Goal: Transaction & Acquisition: Purchase product/service

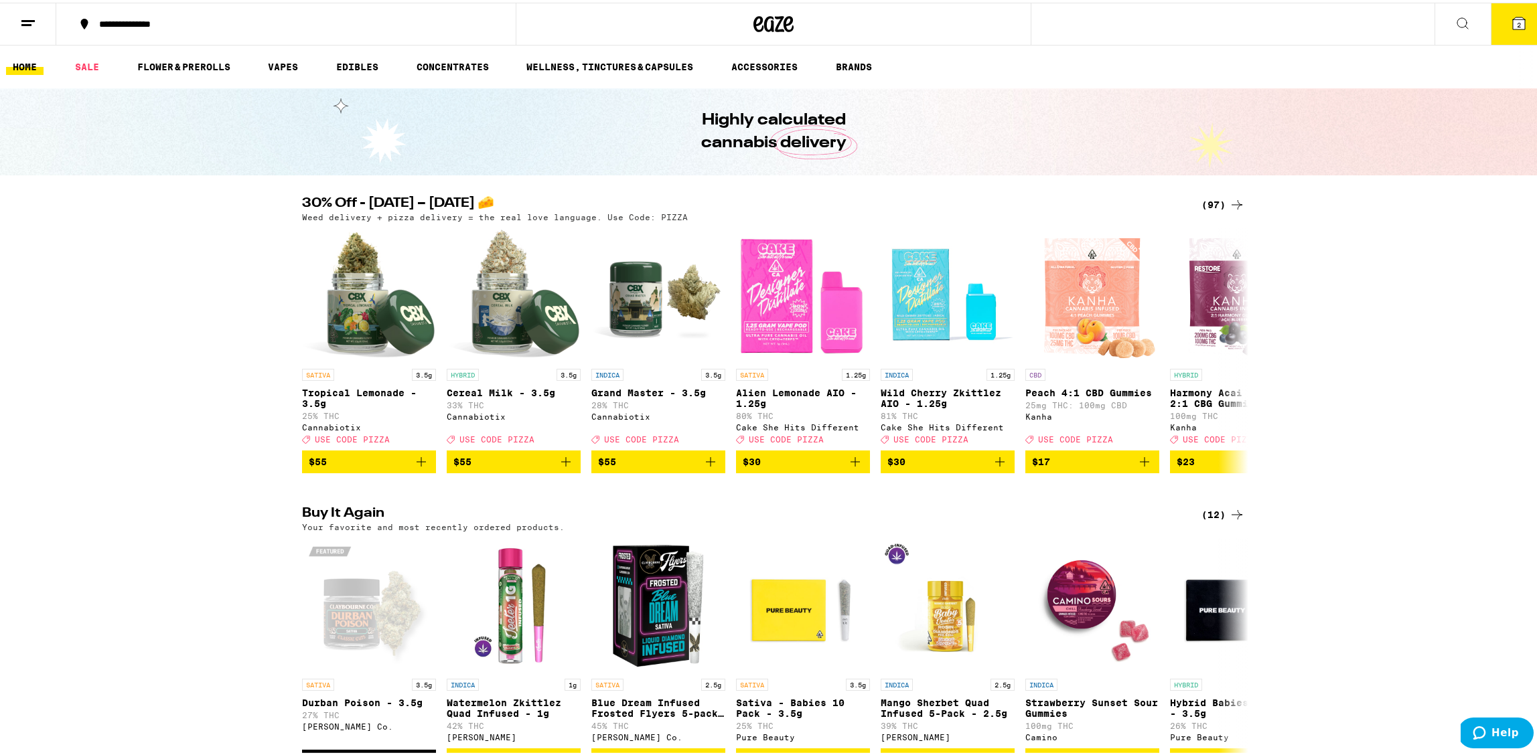
click at [1522, 13] on button "2" at bounding box center [1518, 22] width 56 height 42
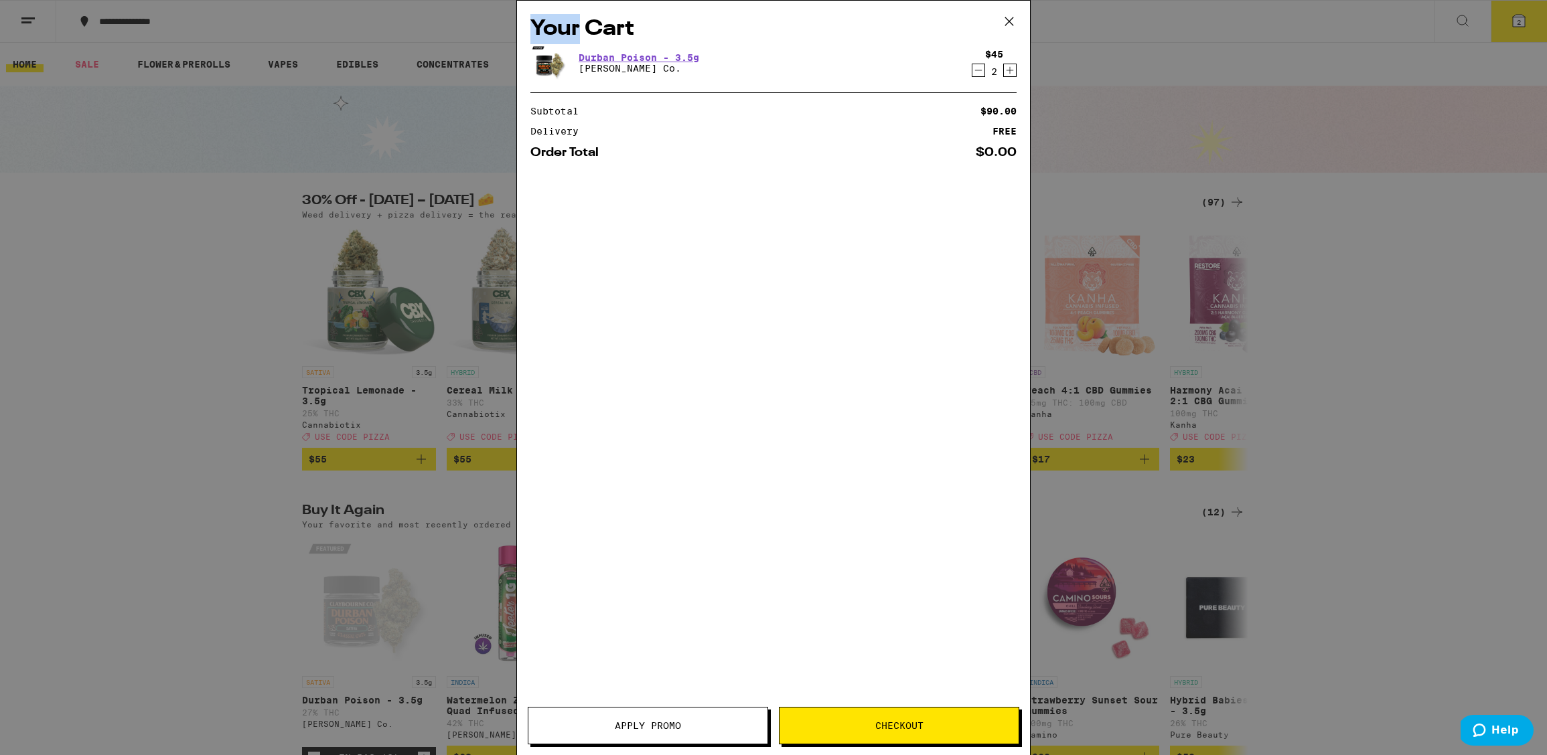
click at [1522, 13] on div "Your Cart Durban Poison - 3.5g [PERSON_NAME] Co. $45 2 Subtotal $90.00 Delivery…" at bounding box center [773, 377] width 1547 height 755
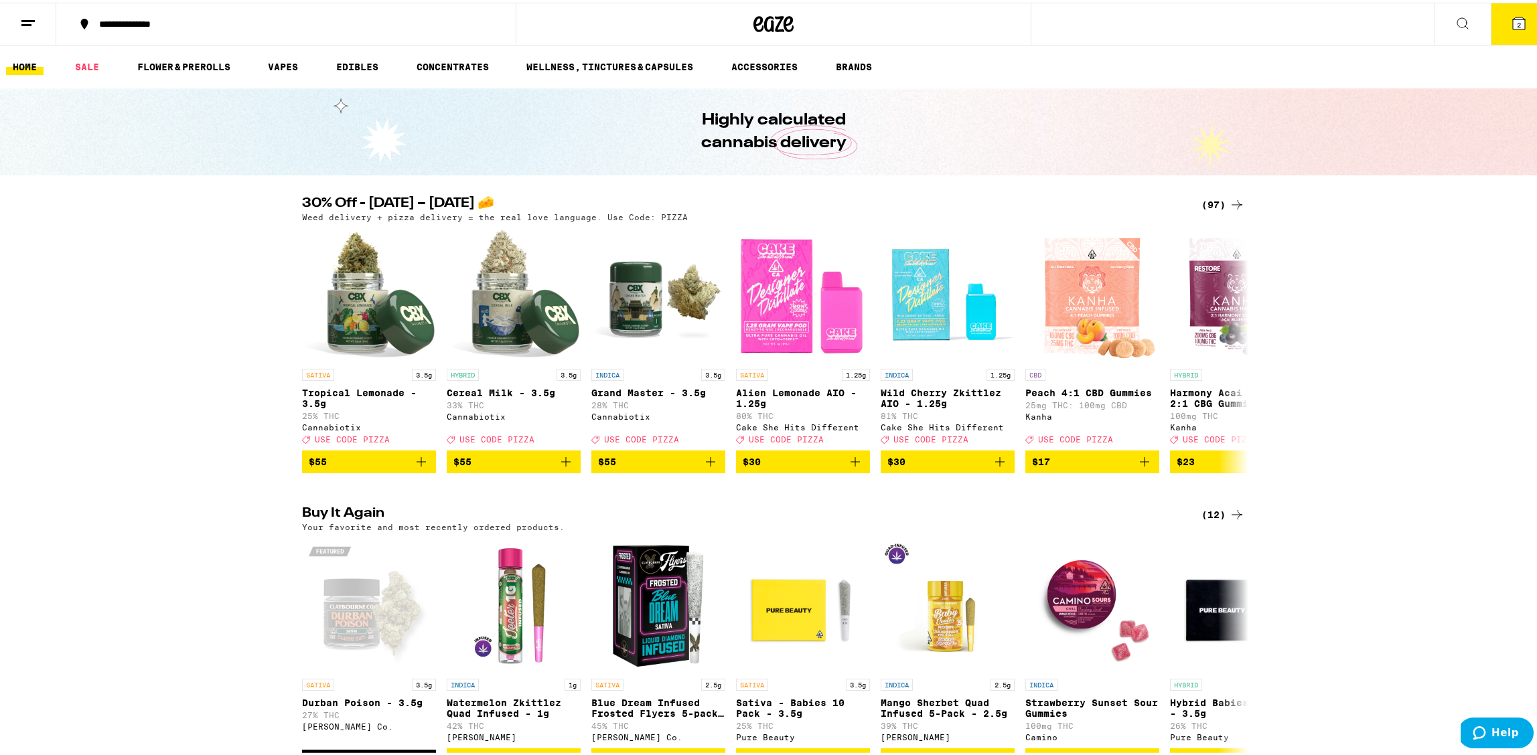
click at [1530, 18] on button "2" at bounding box center [1518, 22] width 56 height 42
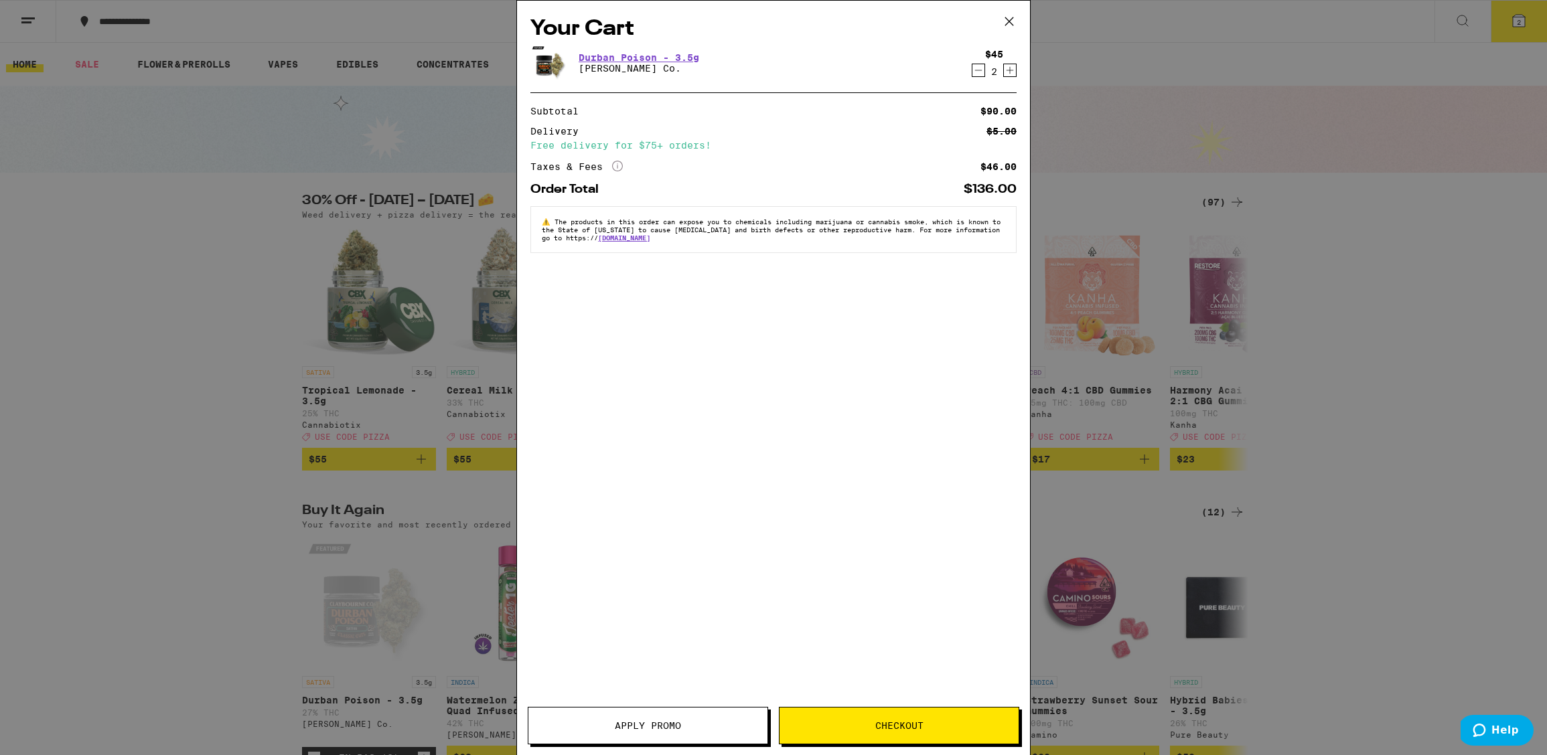
click at [979, 70] on icon "Decrement" at bounding box center [978, 70] width 12 height 16
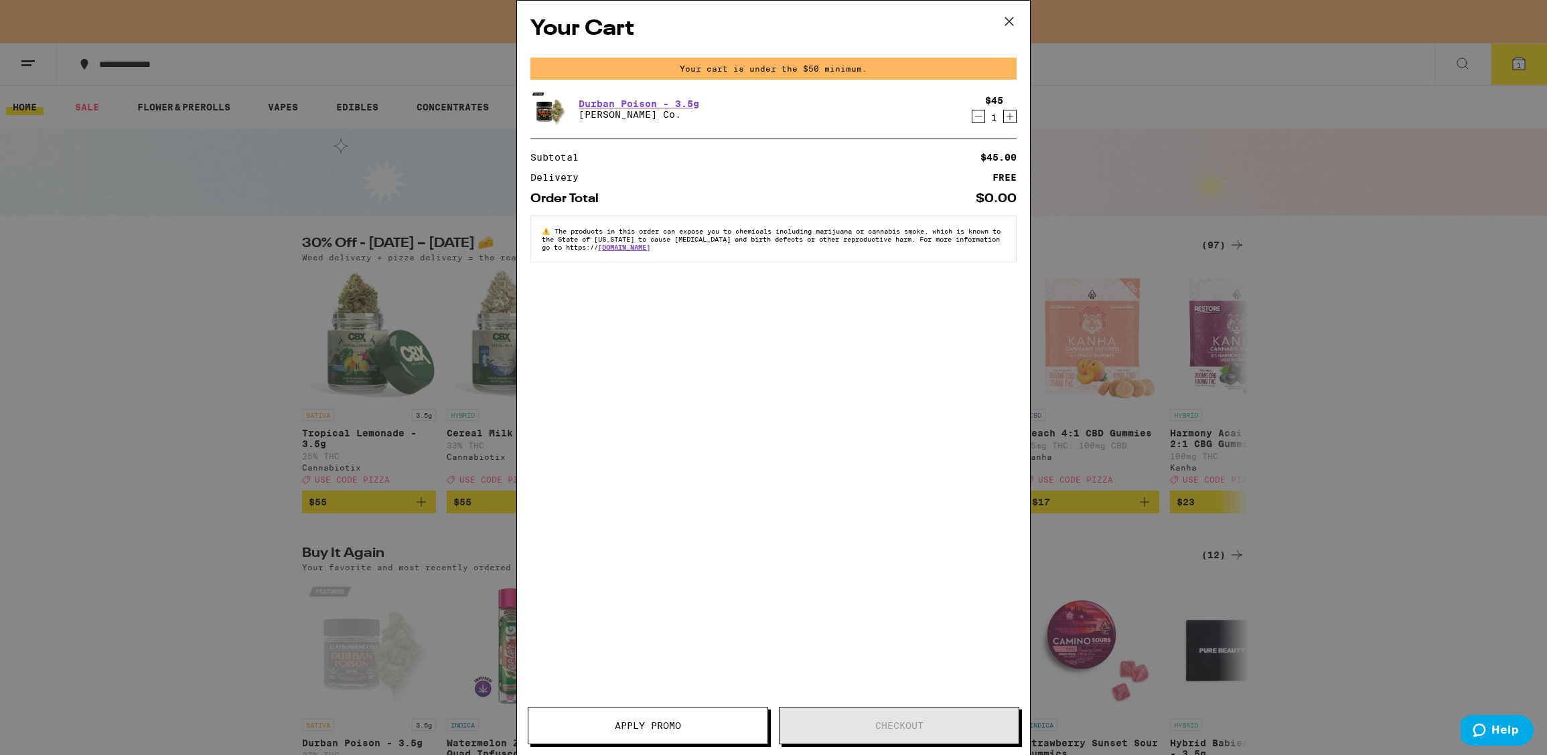
click at [979, 70] on div "Your cart is under the $50 minimum." at bounding box center [773, 69] width 486 height 22
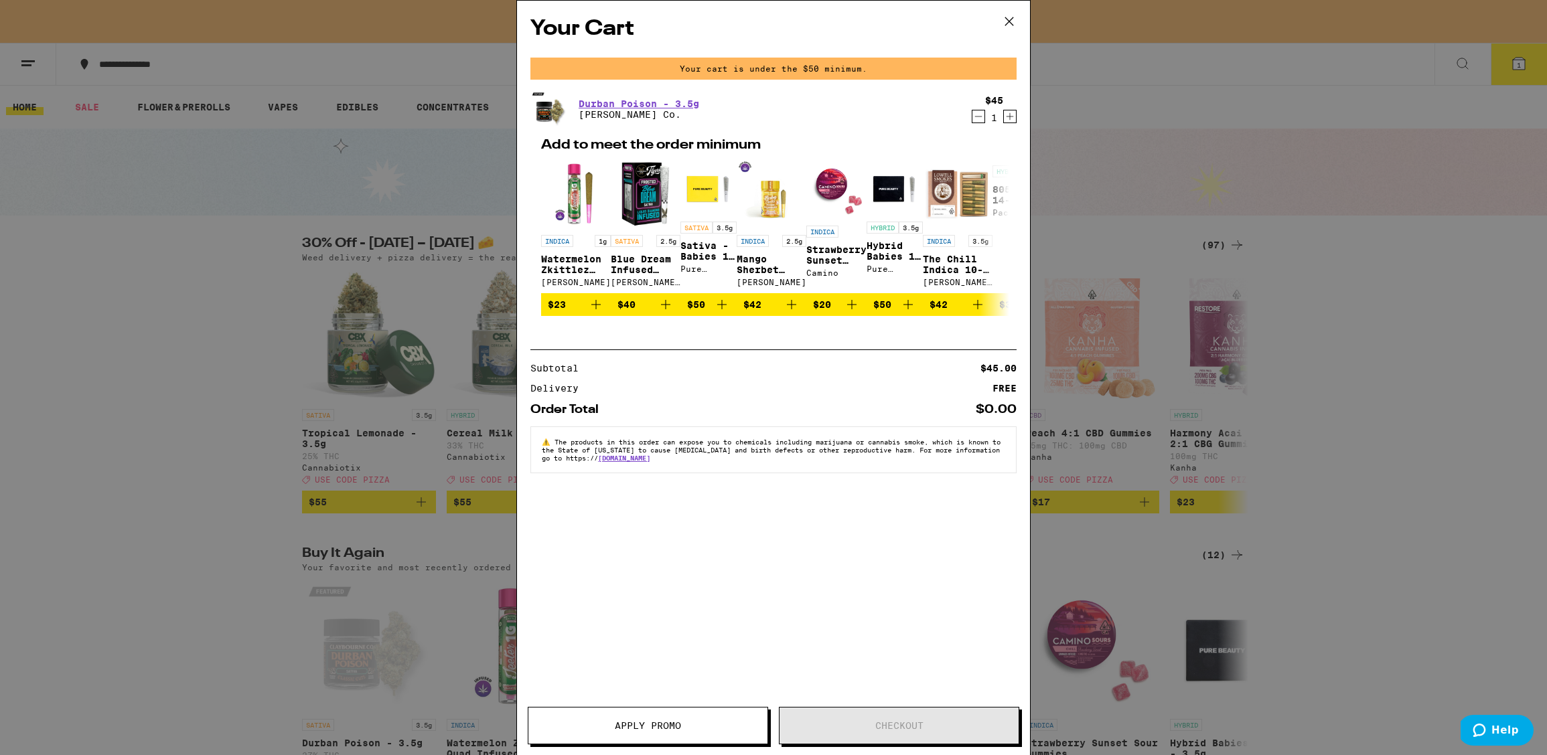
click at [972, 117] on icon "Decrement" at bounding box center [978, 116] width 12 height 16
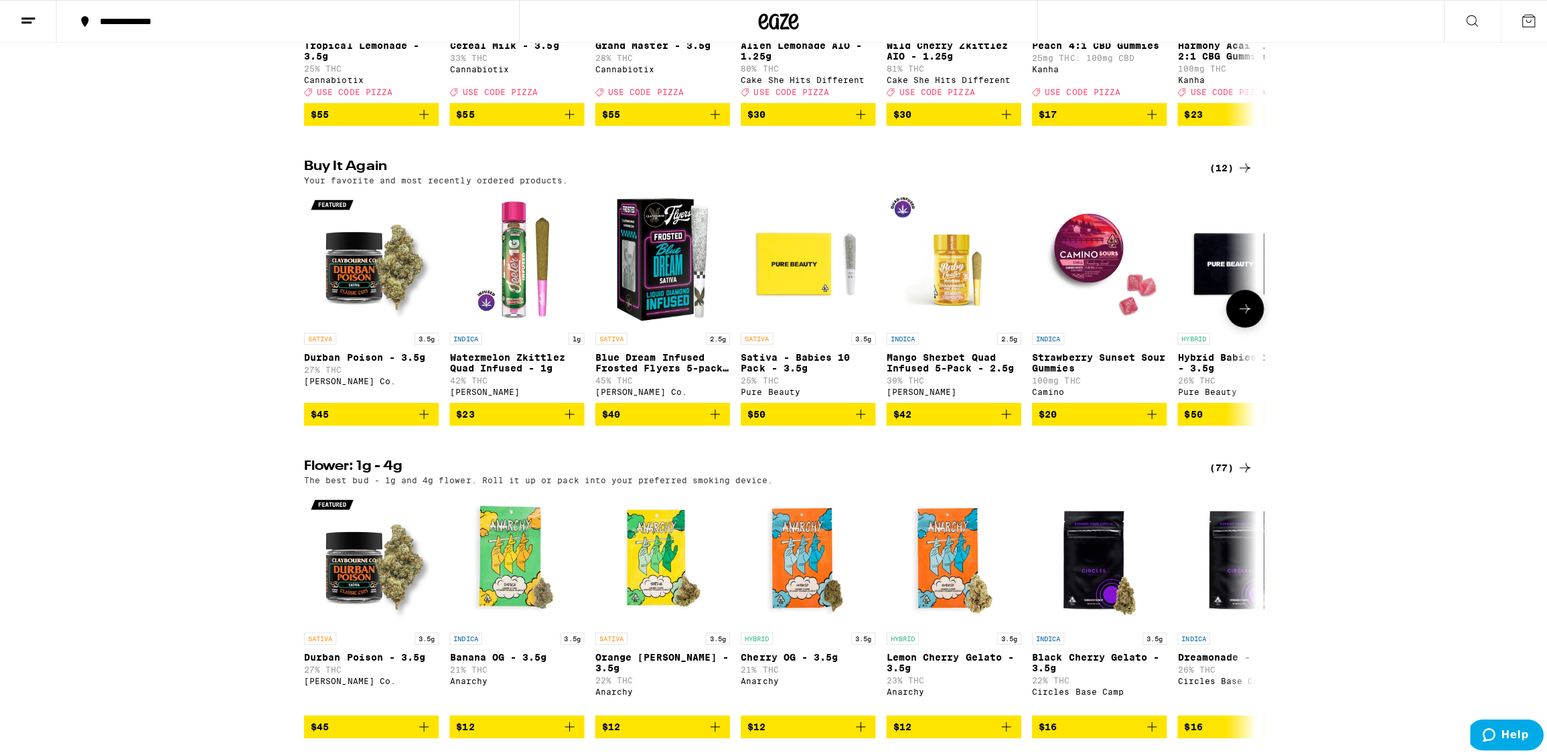
scroll to position [372, 0]
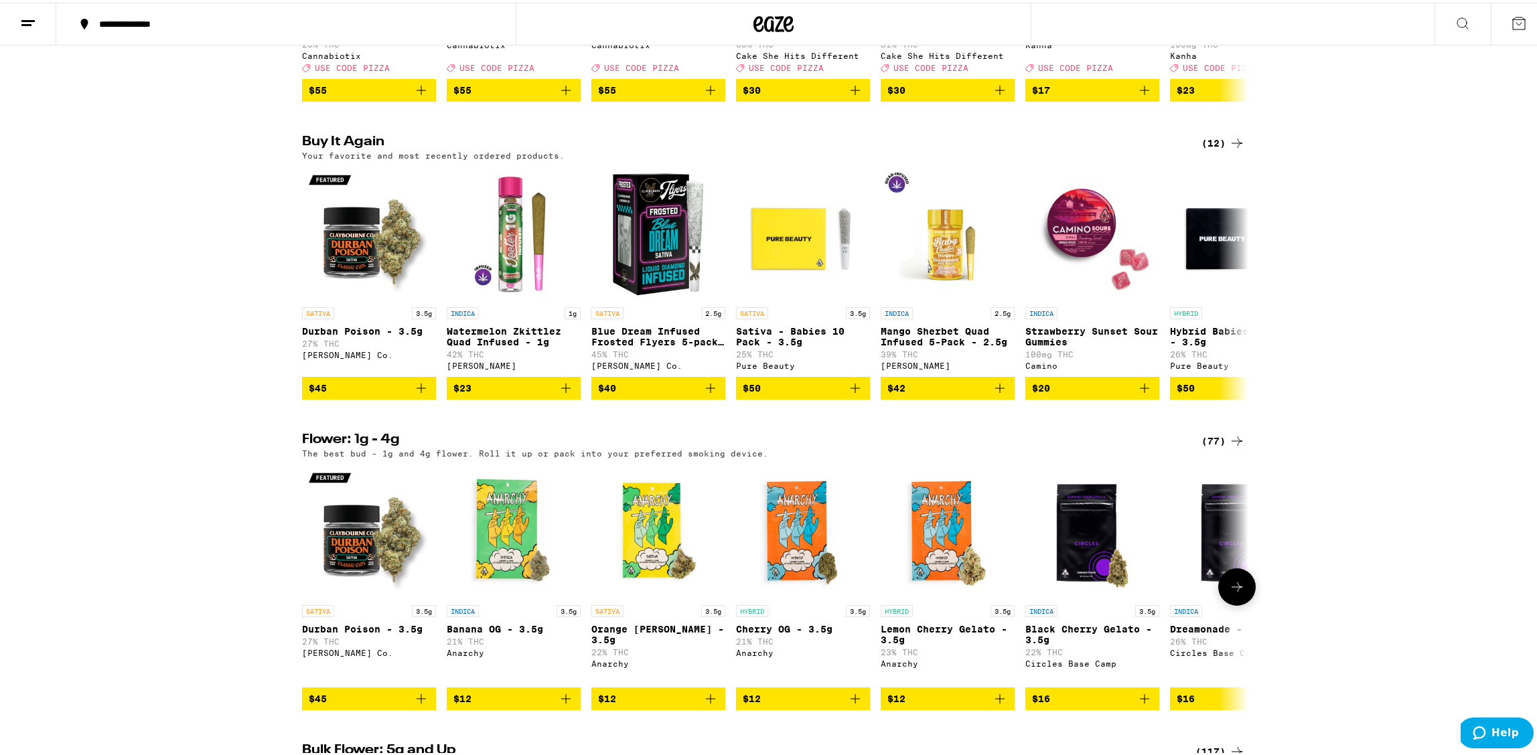
click at [374, 568] on img "Open page for Durban Poison - 3.5g from Claybourne Co." at bounding box center [369, 529] width 134 height 134
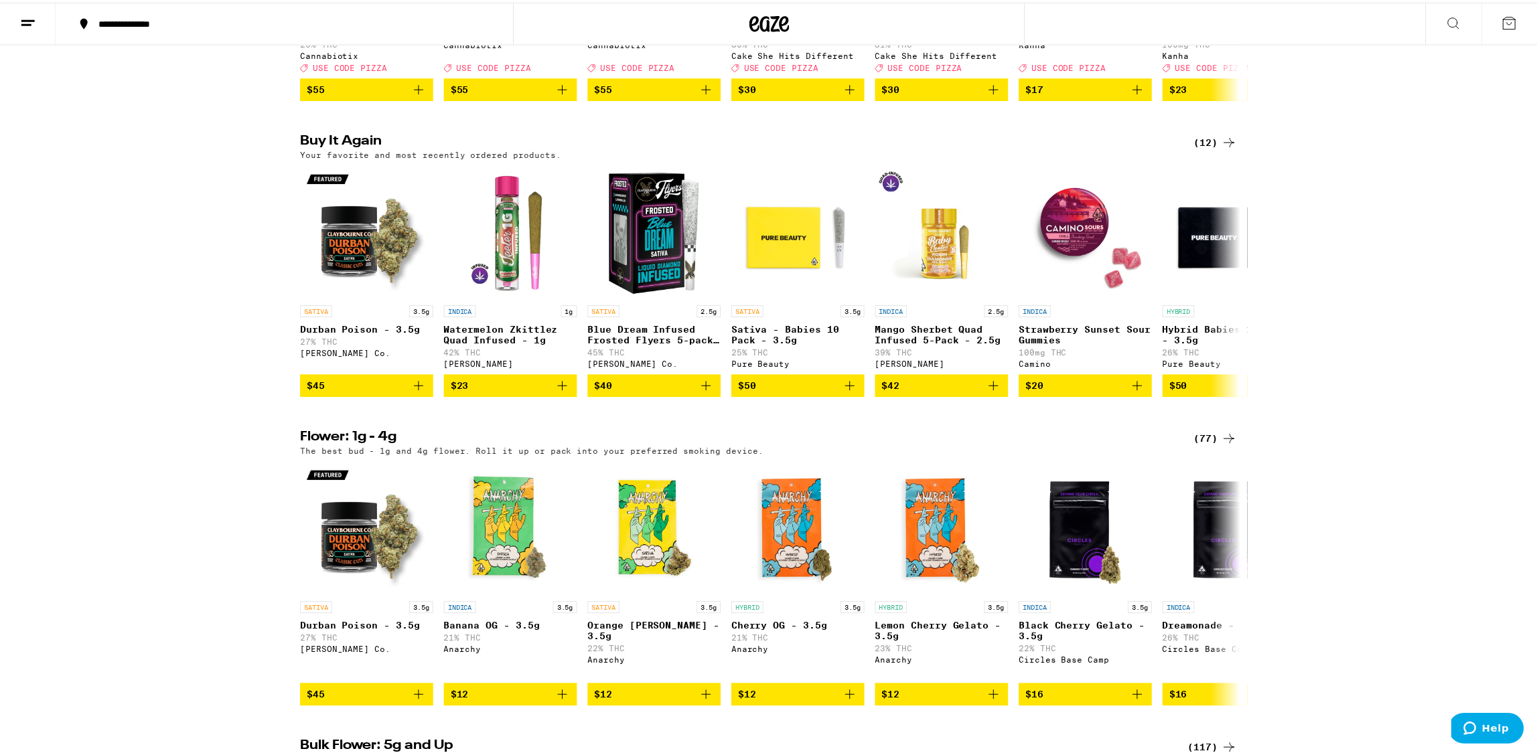
scroll to position [414, 0]
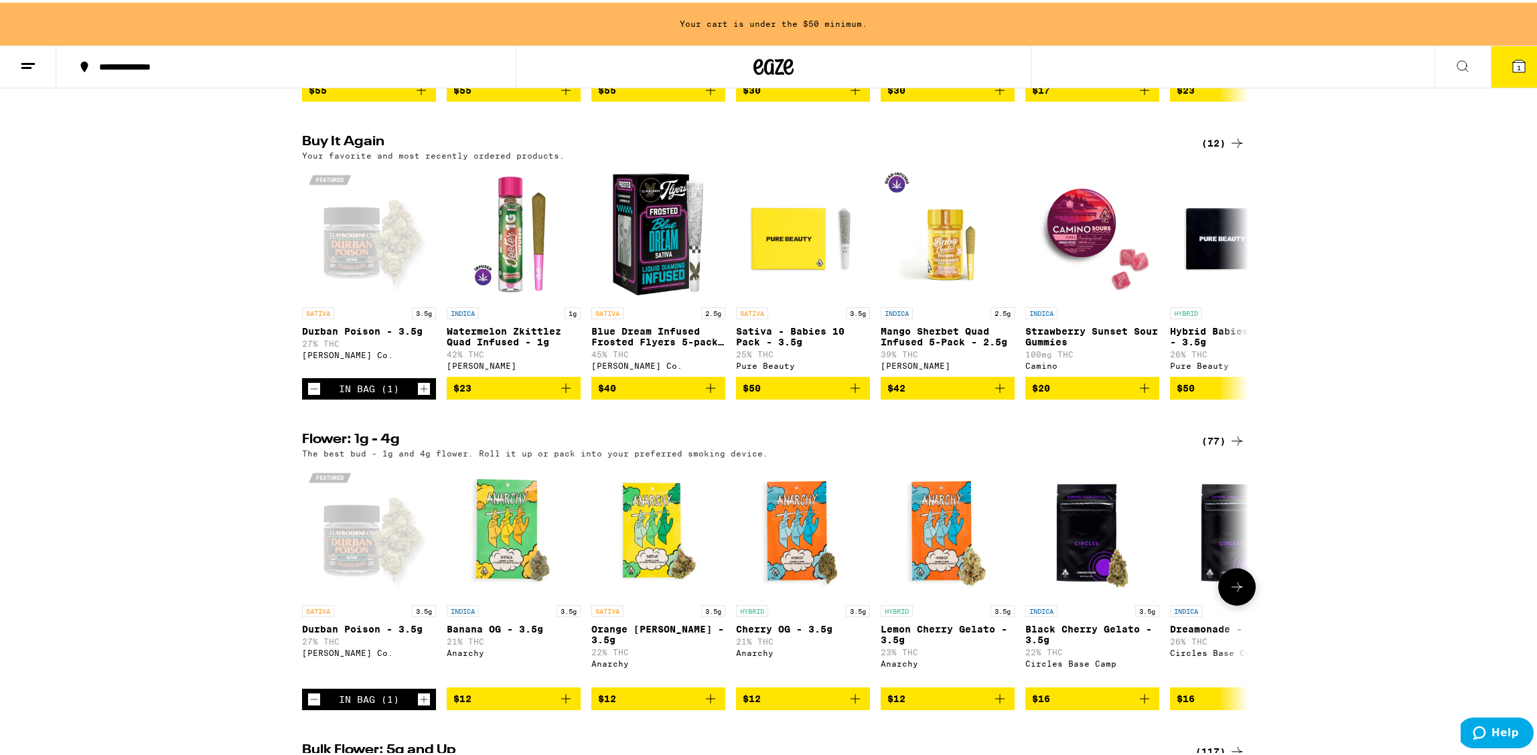
click at [418, 705] on icon "Increment" at bounding box center [424, 697] width 12 height 16
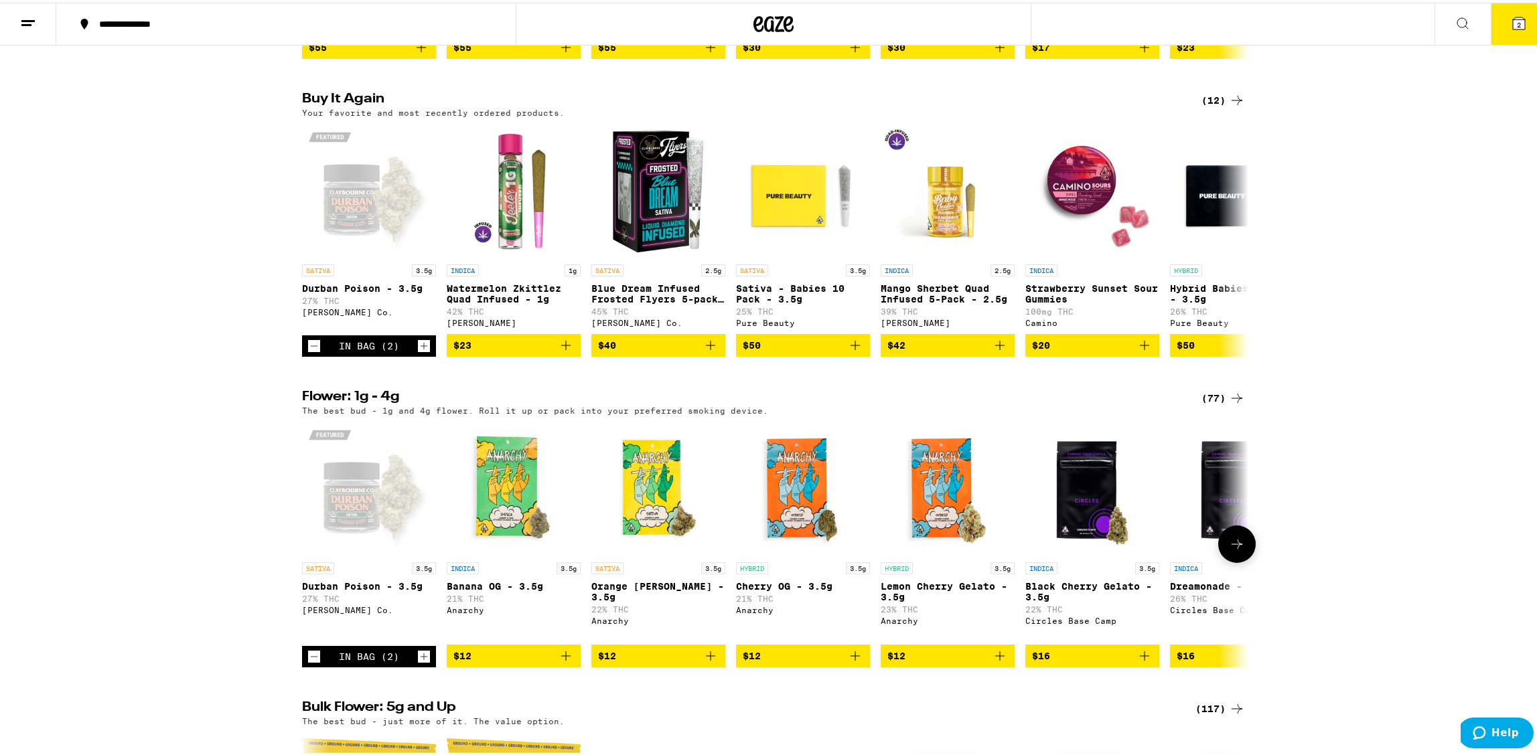
scroll to position [372, 0]
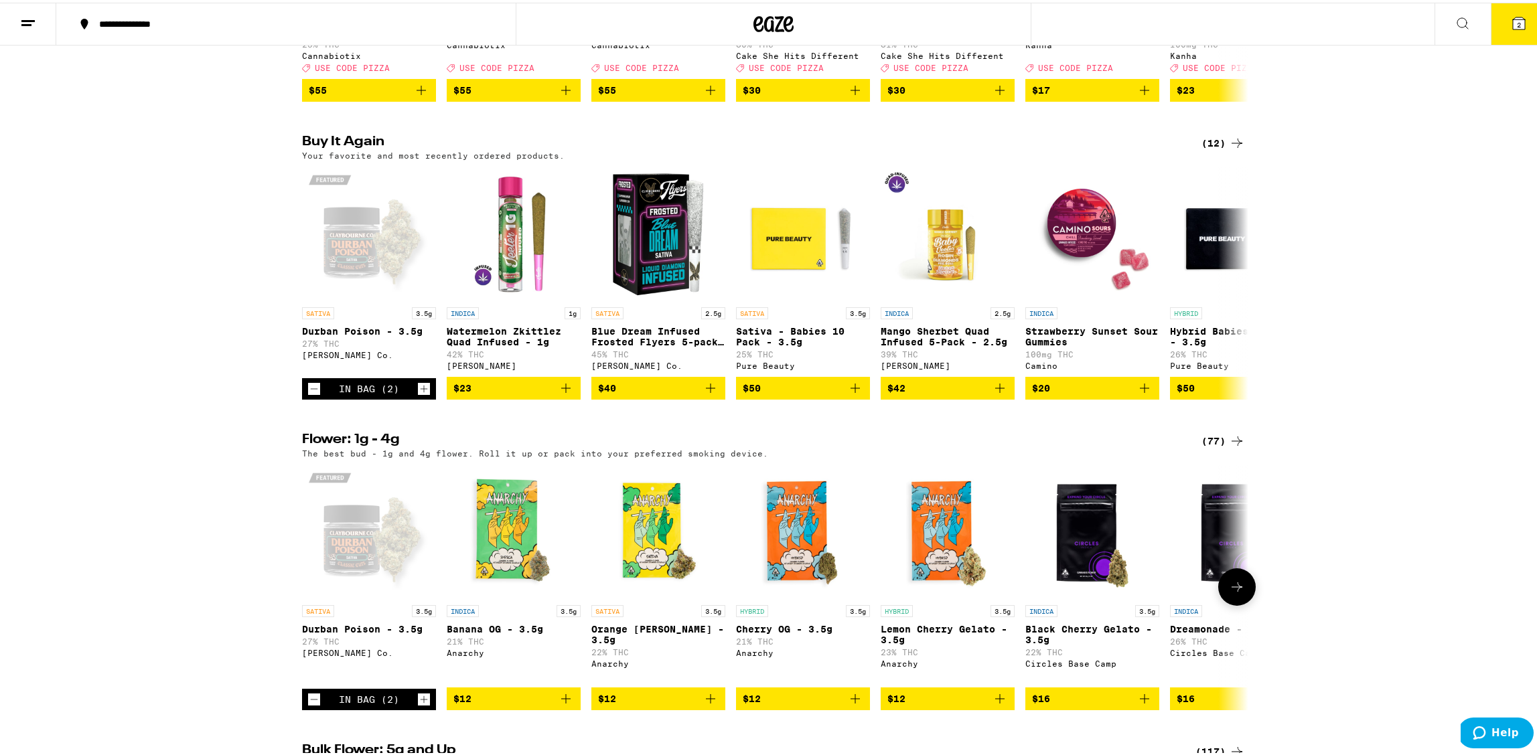
click at [420, 705] on icon "Increment" at bounding box center [424, 697] width 12 height 16
click at [313, 705] on icon "Decrement" at bounding box center [314, 697] width 12 height 16
click at [1508, 10] on button "2" at bounding box center [1518, 22] width 56 height 42
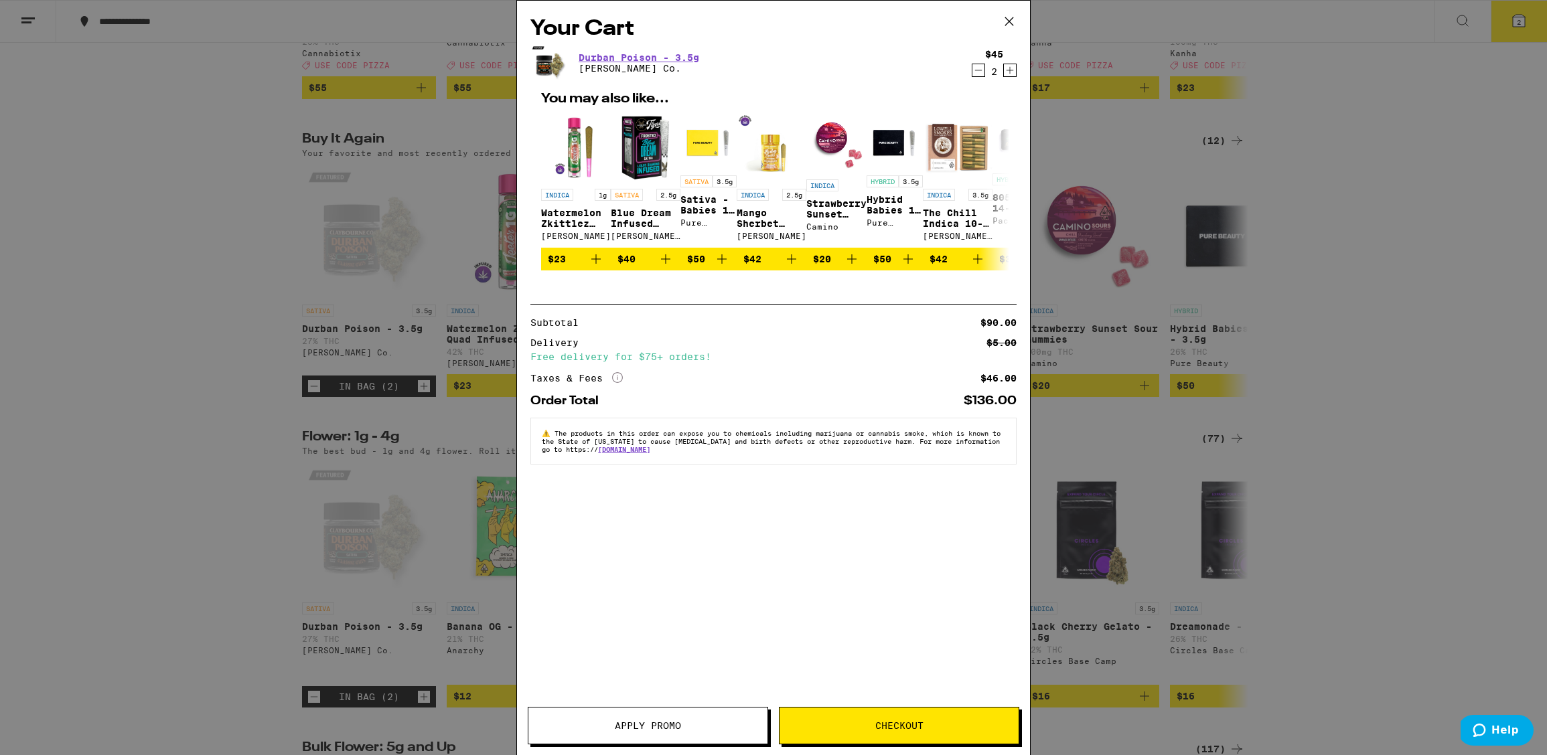
click at [1004, 17] on icon at bounding box center [1009, 21] width 20 height 20
